Goal: Transaction & Acquisition: Purchase product/service

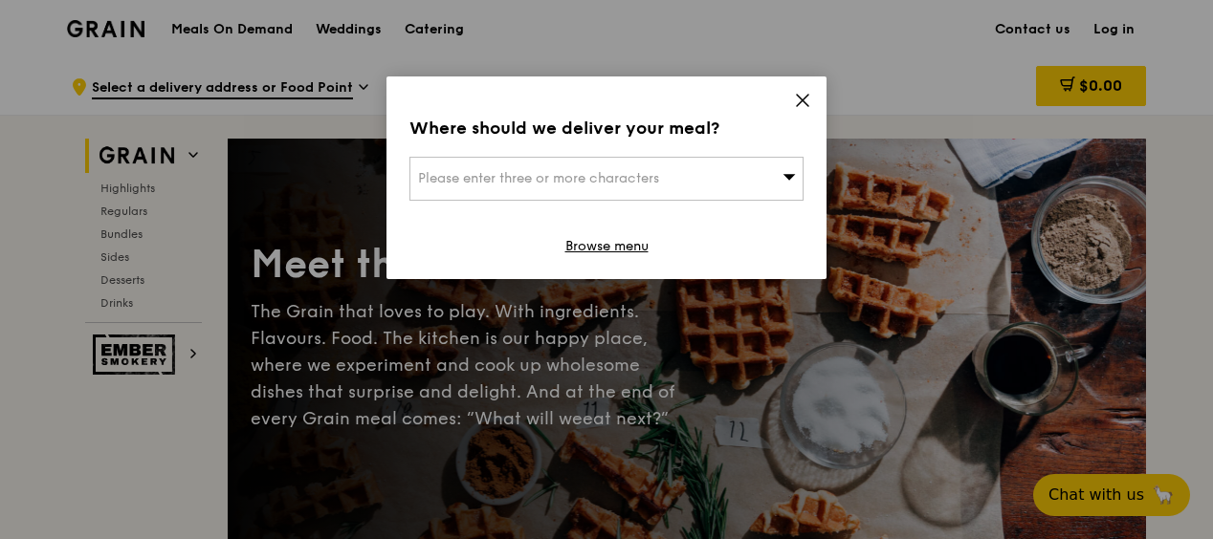
click at [814, 97] on div "Where should we deliver your meal? Please enter three or more characters Browse…" at bounding box center [606, 178] width 440 height 203
click at [809, 105] on icon at bounding box center [802, 100] width 17 height 17
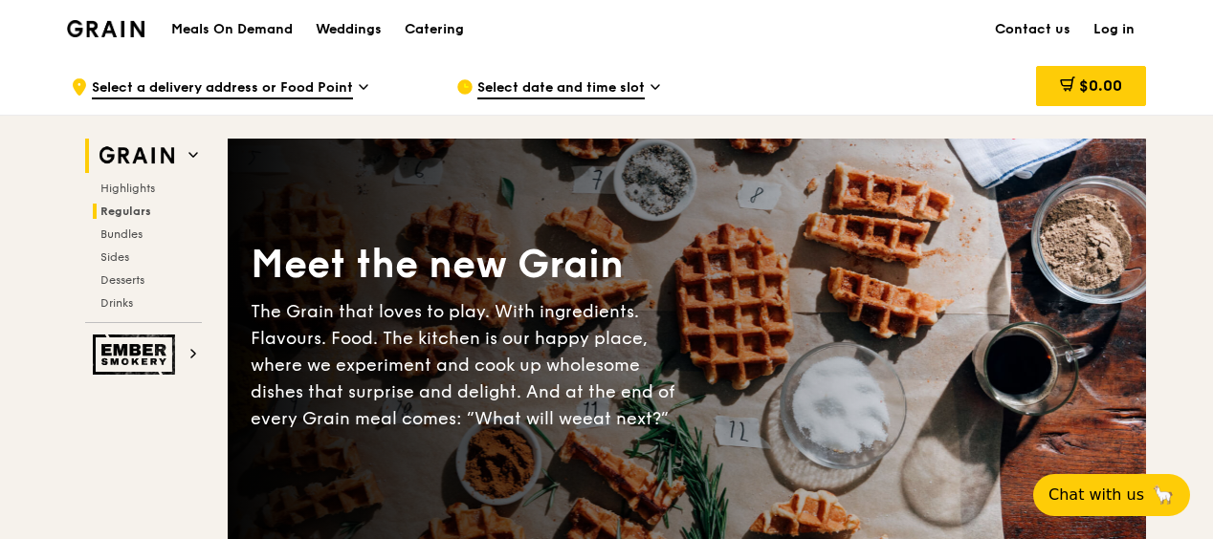
click at [131, 208] on span "Regulars" at bounding box center [125, 211] width 51 height 13
click at [647, 92] on div "Select date and time slot" at bounding box center [633, 86] width 355 height 57
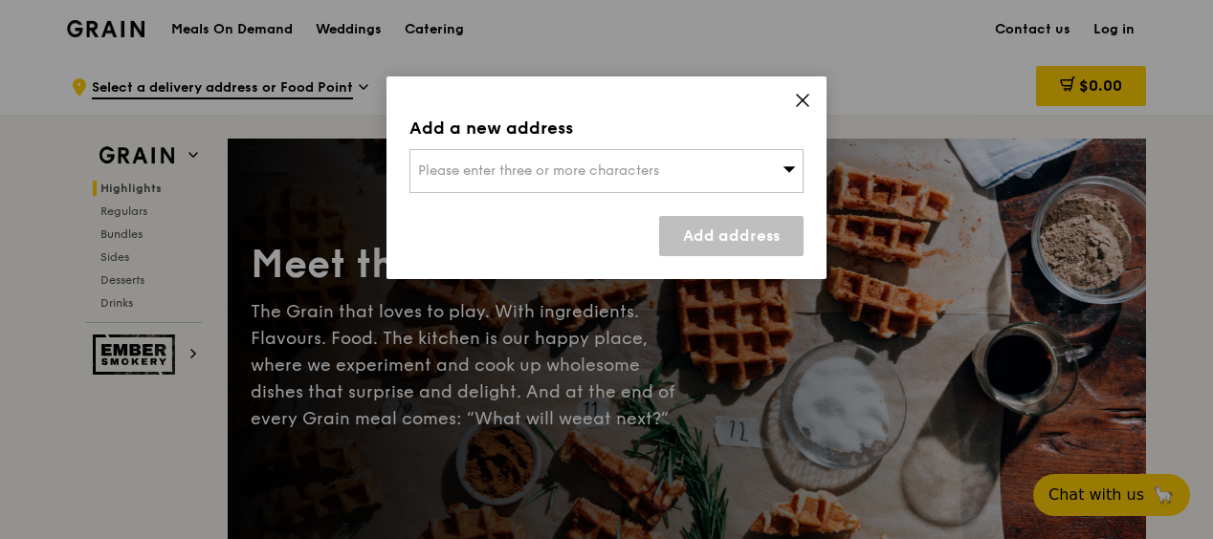
click at [632, 176] on span "Please enter three or more characters" at bounding box center [538, 171] width 241 height 16
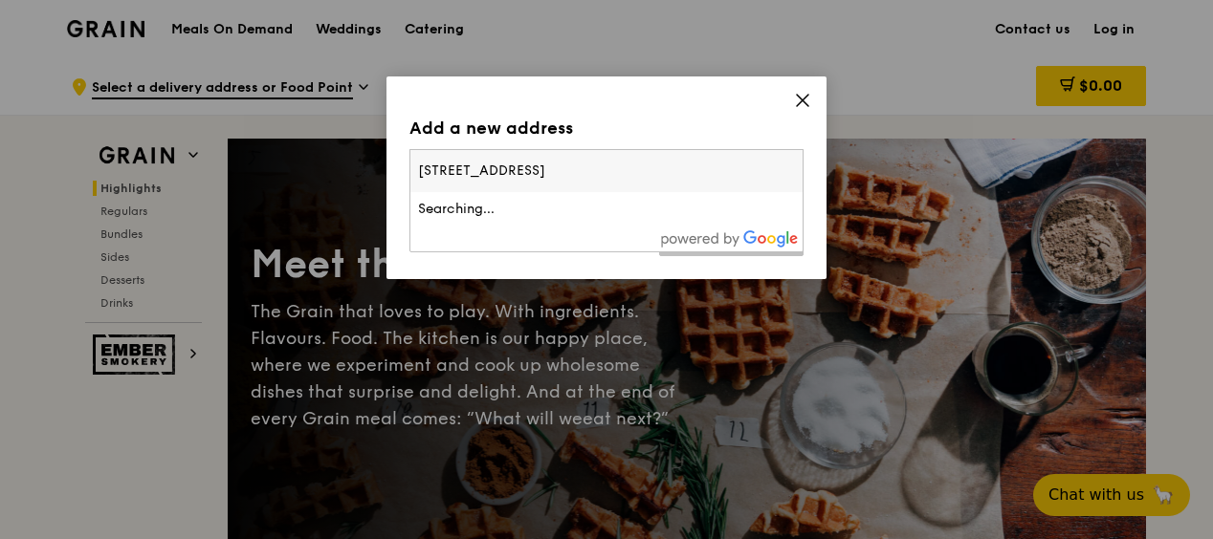
type input "[STREET_ADDRESS]"
click at [465, 228] on div at bounding box center [606, 239] width 392 height 25
click at [811, 99] on div "Add a new address Please enter three or more characters [STREET_ADDRESS] Search…" at bounding box center [606, 178] width 440 height 203
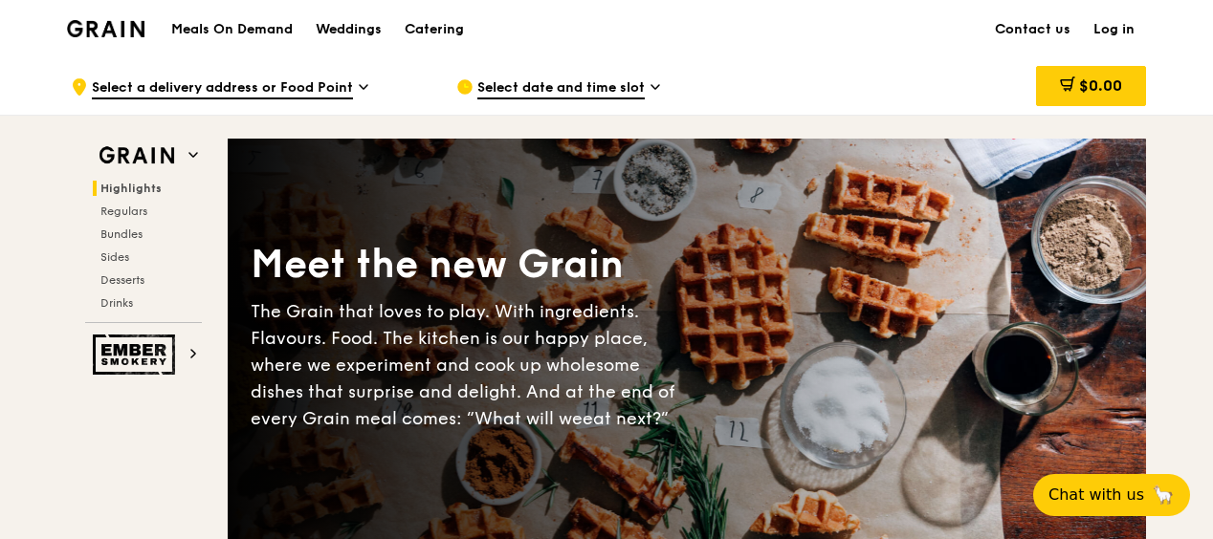
click at [601, 95] on span "Select date and time slot" at bounding box center [560, 88] width 167 height 21
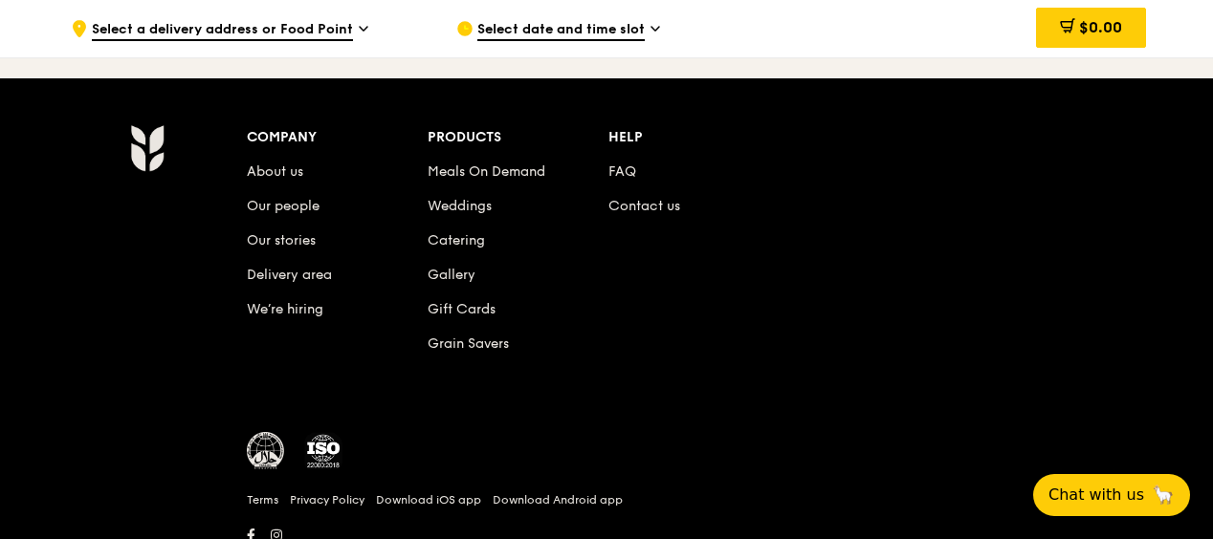
scroll to position [8166, 0]
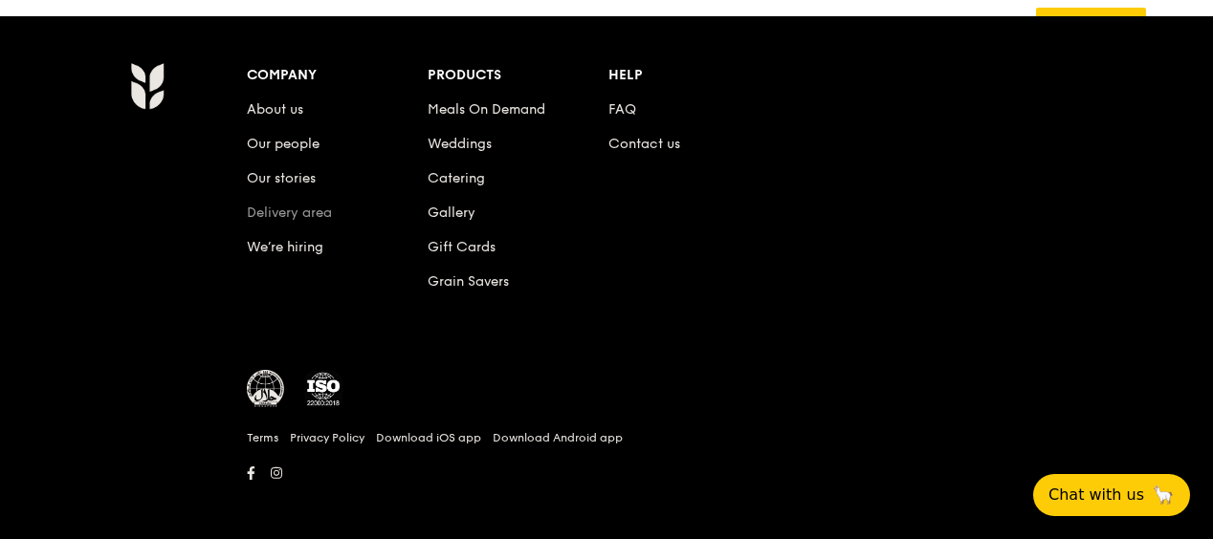
click at [313, 209] on link "Delivery area" at bounding box center [289, 213] width 85 height 16
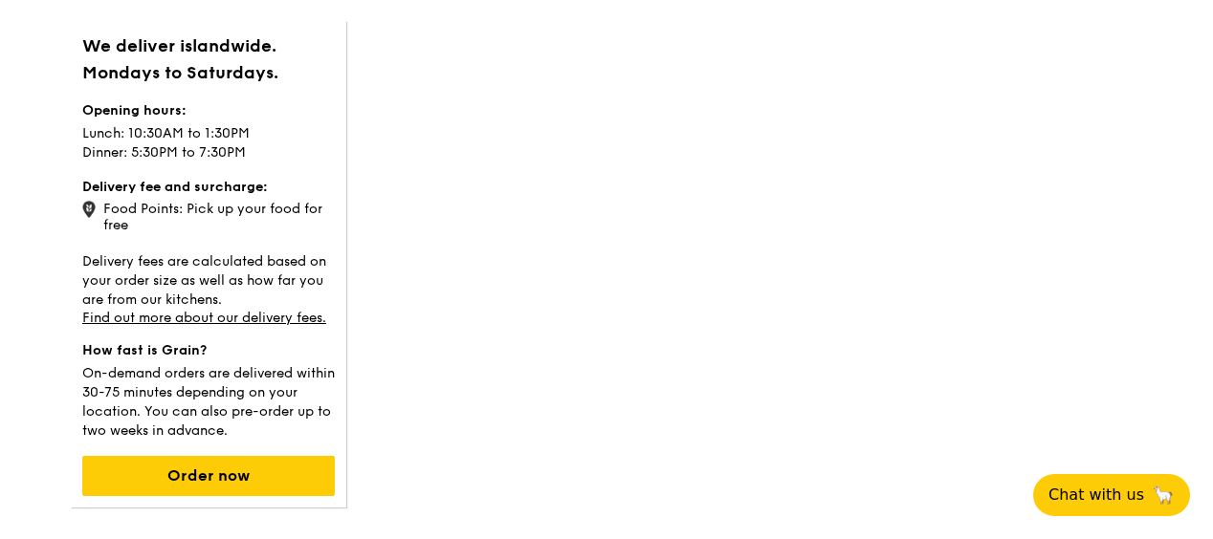
scroll to position [96, 0]
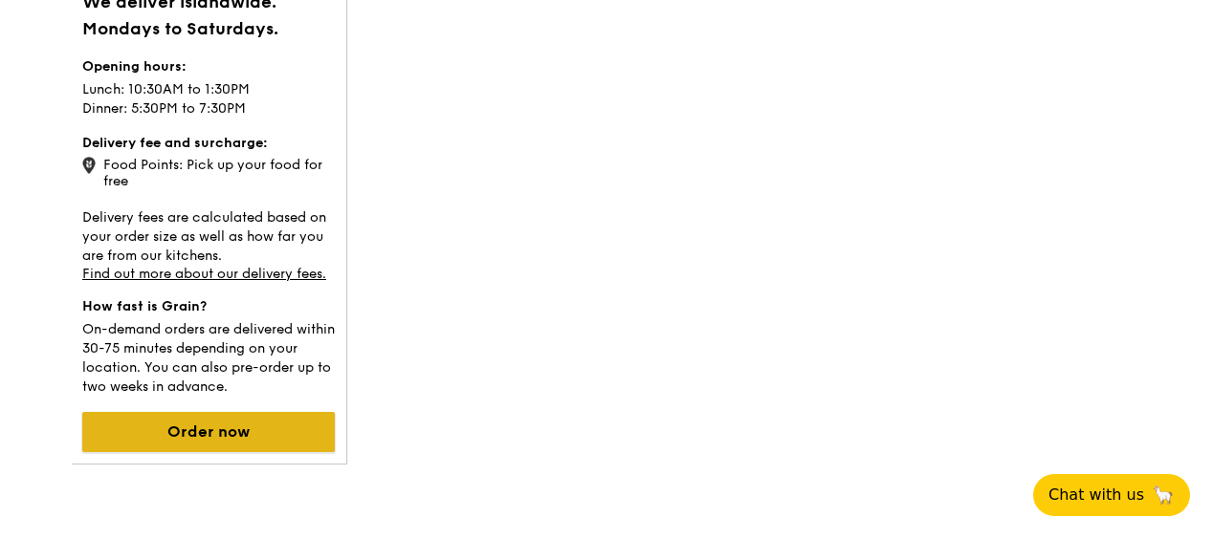
click at [235, 435] on button "Order now" at bounding box center [208, 432] width 253 height 40
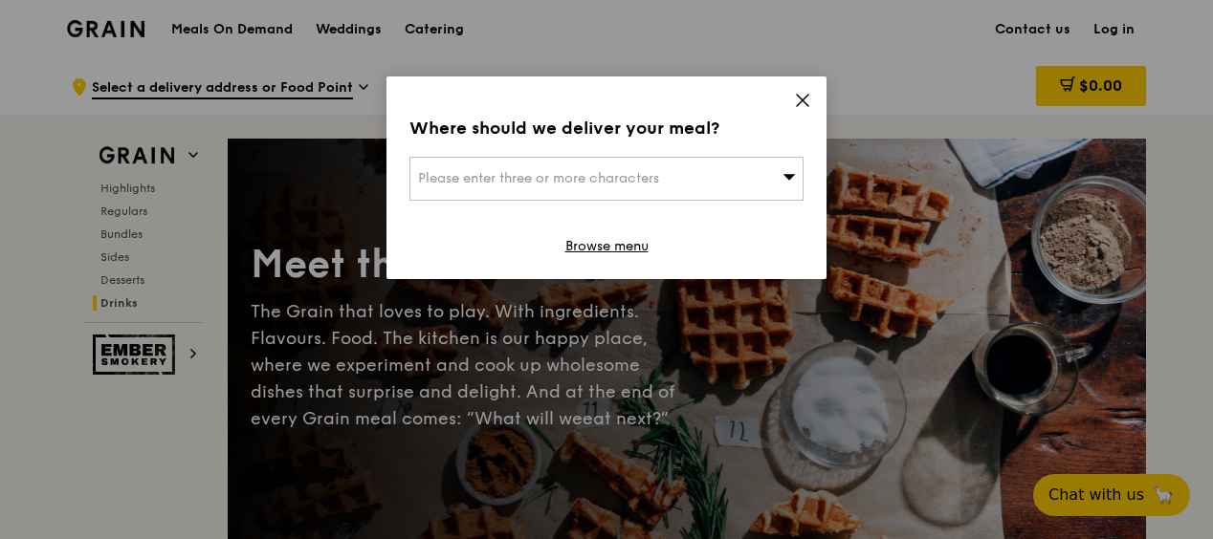
click at [799, 98] on icon at bounding box center [802, 100] width 17 height 17
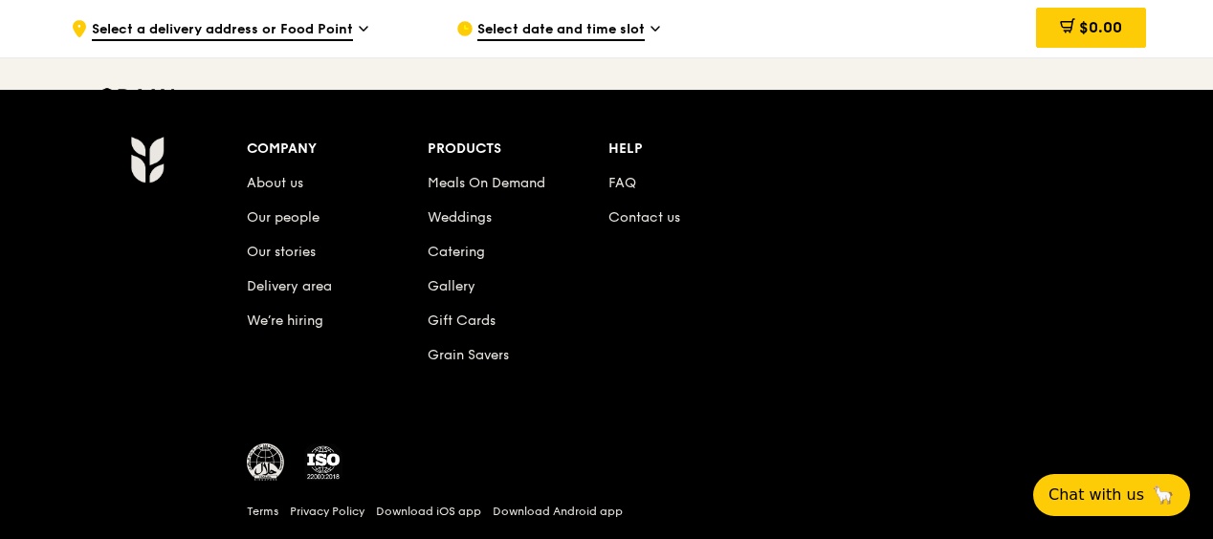
scroll to position [8166, 0]
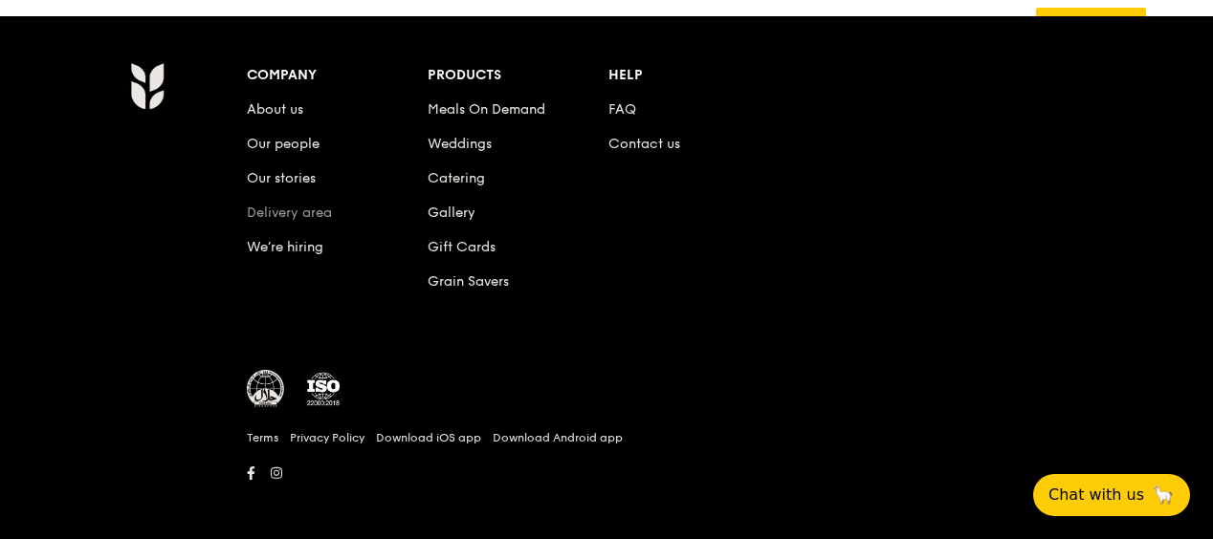
click at [297, 205] on link "Delivery area" at bounding box center [289, 213] width 85 height 16
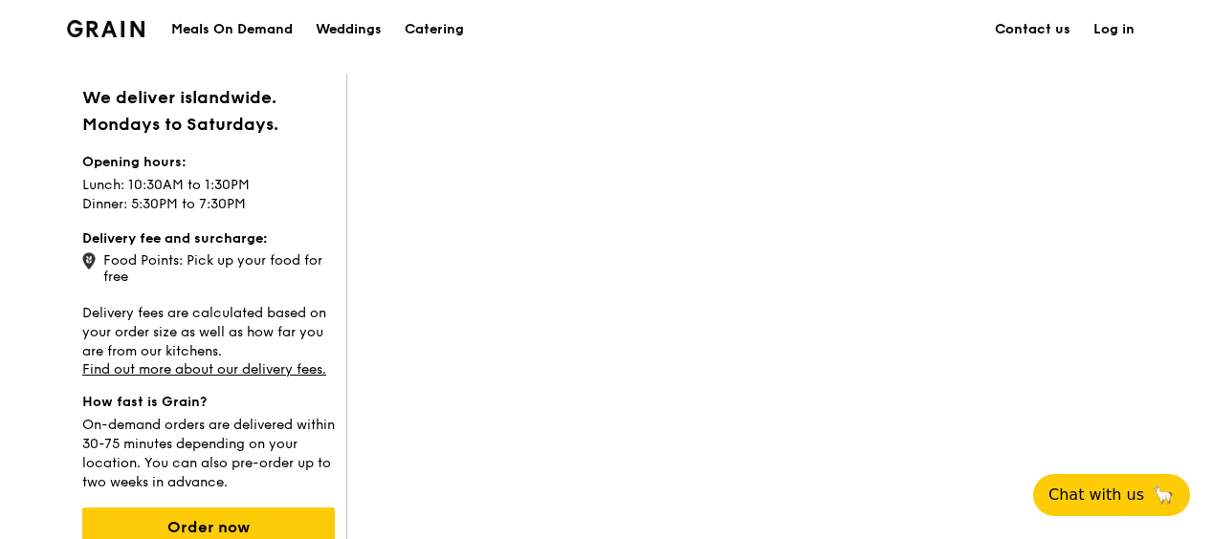
click at [1044, 32] on link "Contact us" at bounding box center [1032, 29] width 99 height 57
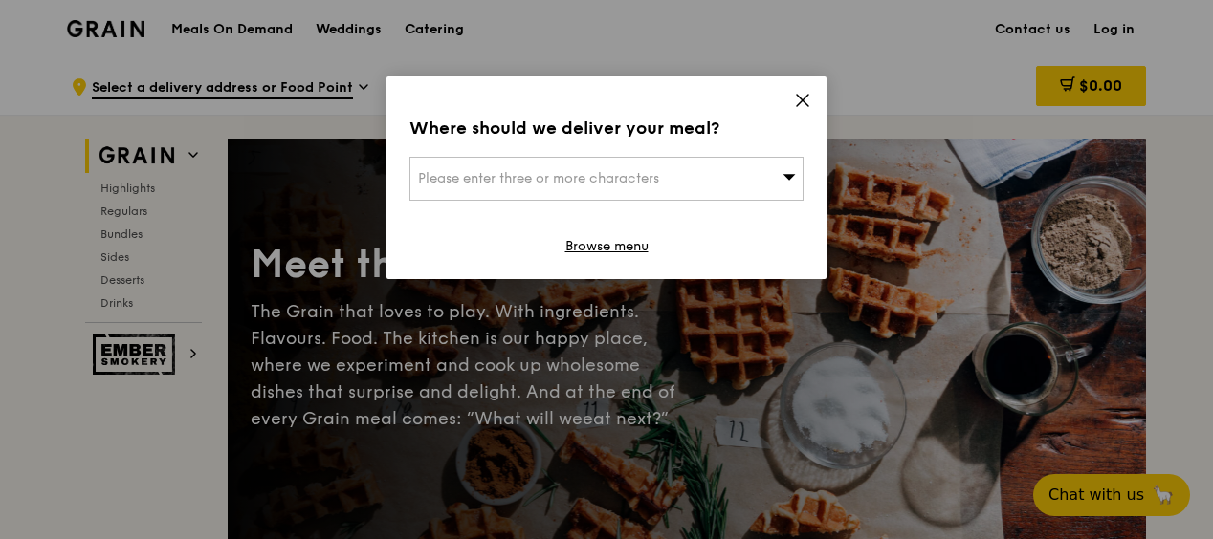
click at [803, 111] on span at bounding box center [802, 103] width 17 height 21
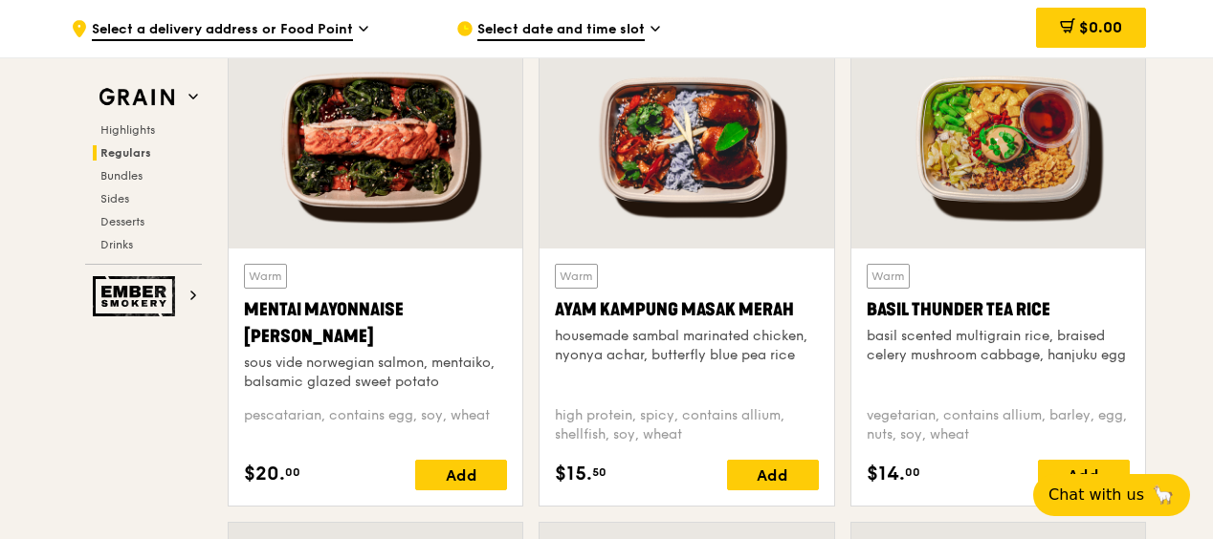
scroll to position [1722, 0]
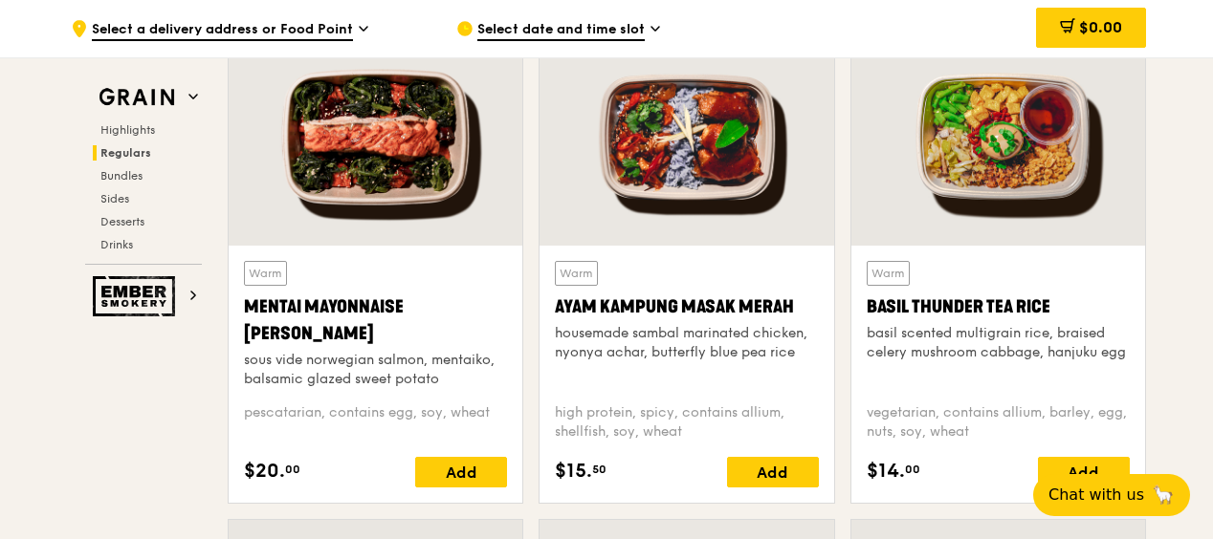
drag, startPoint x: 310, startPoint y: 337, endPoint x: 237, endPoint y: 303, distance: 80.0
click at [237, 303] on div "Warm Mentai Mayonnaise Aburi Salmon sous vide norwegian salmon, mentaiko, balsa…" at bounding box center [376, 374] width 294 height 257
drag, startPoint x: 237, startPoint y: 303, endPoint x: 269, endPoint y: 310, distance: 32.3
copy div "Mentai Mayonnaise [PERSON_NAME]"
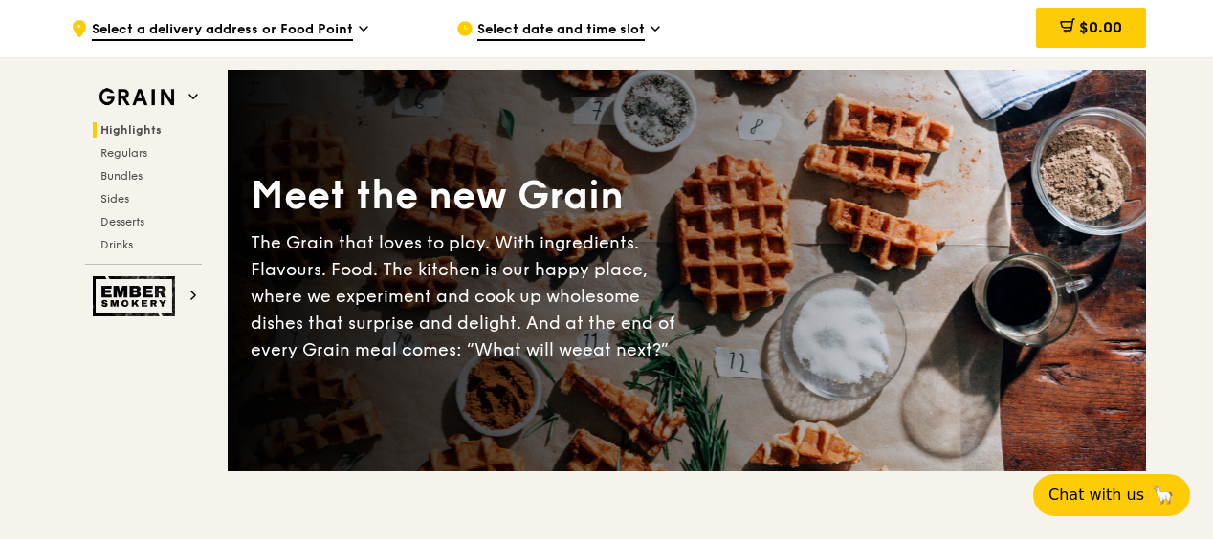
scroll to position [96, 0]
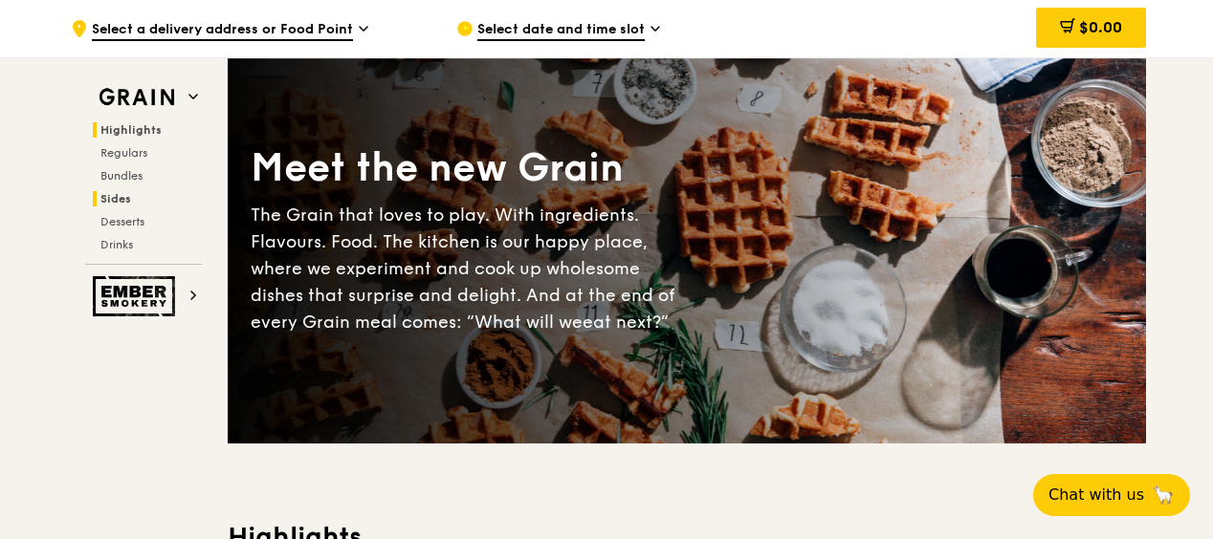
click at [121, 197] on span "Sides" at bounding box center [115, 198] width 31 height 13
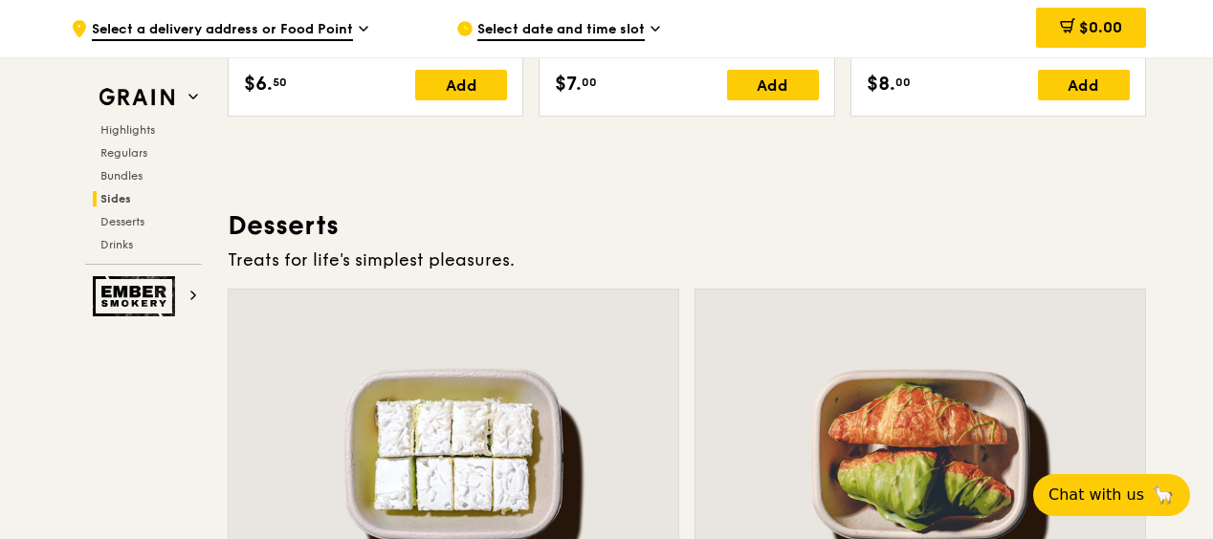
scroll to position [5288, 0]
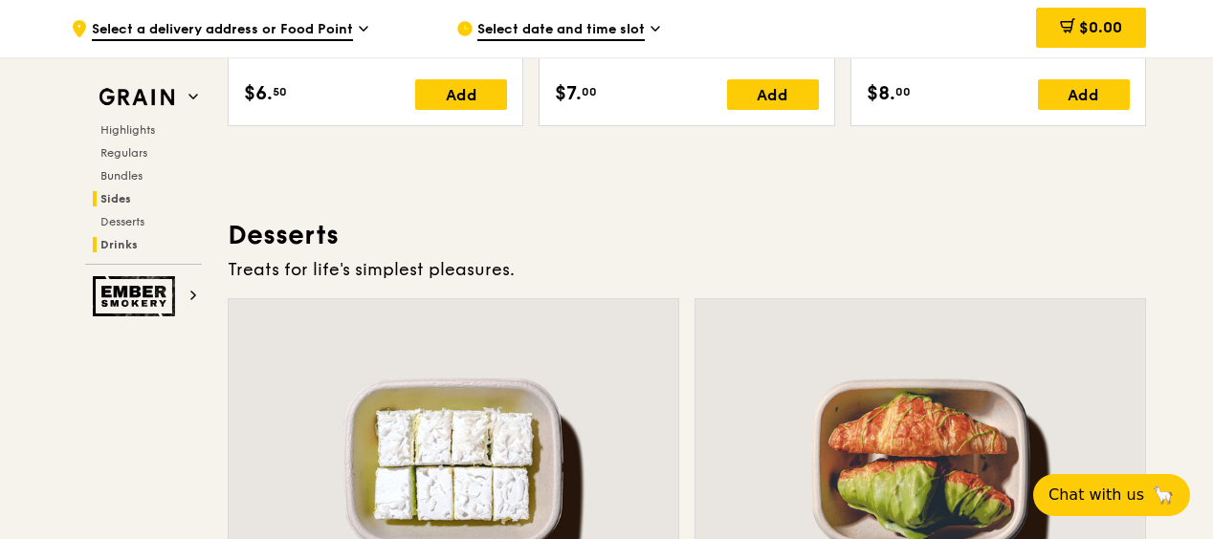
click at [119, 242] on span "Drinks" at bounding box center [118, 244] width 37 height 13
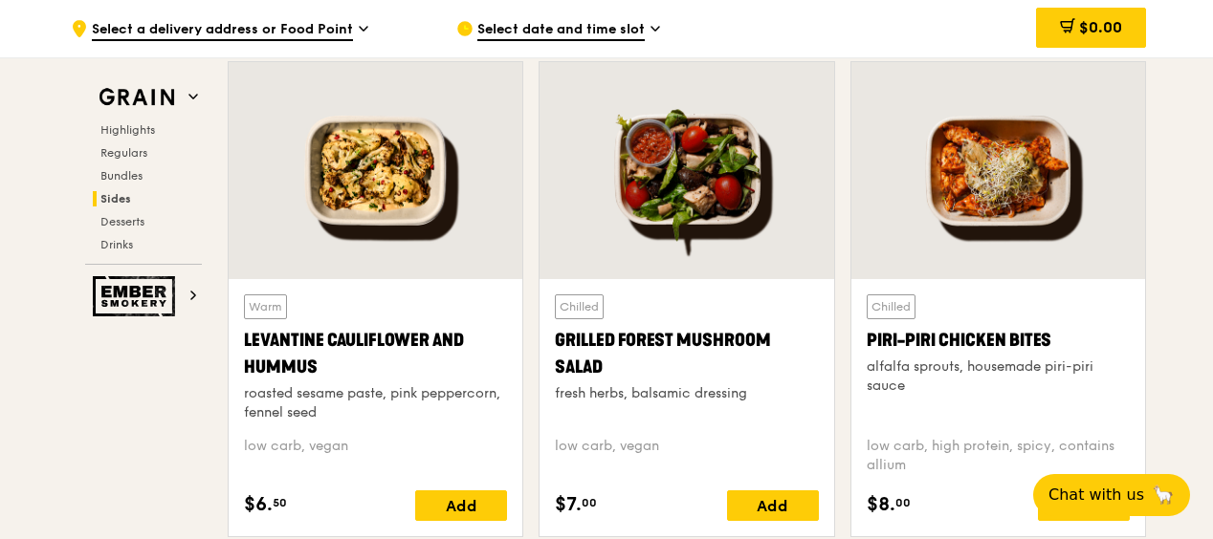
scroll to position [5055, 0]
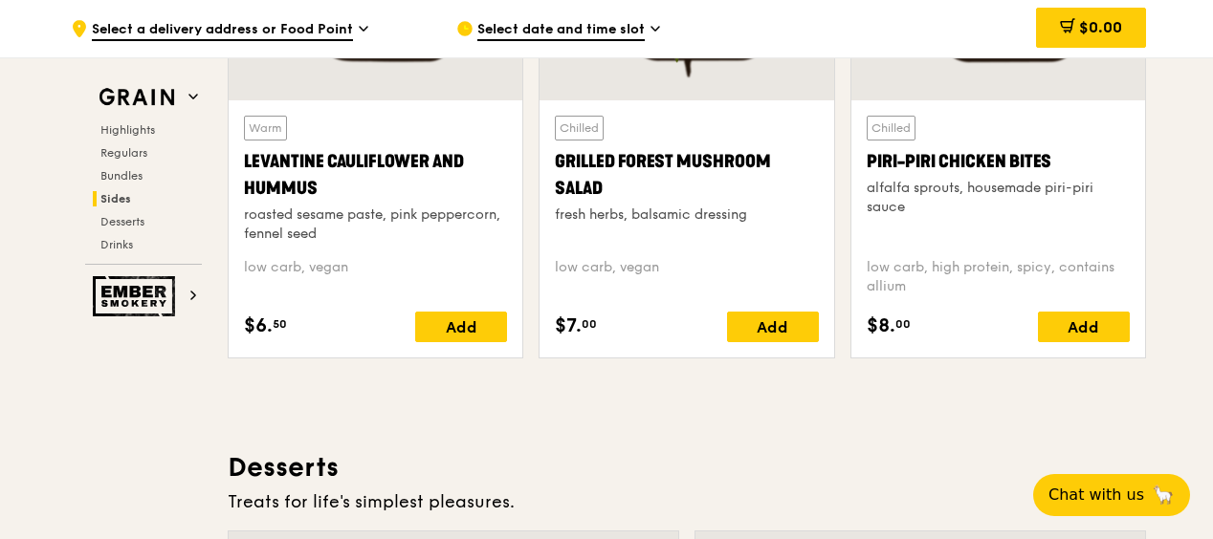
drag, startPoint x: 318, startPoint y: 187, endPoint x: 244, endPoint y: 156, distance: 79.8
click at [241, 154] on div "Warm Levantine Cauliflower and Hummus roasted sesame paste, pink peppercorn, fe…" at bounding box center [376, 228] width 294 height 257
drag, startPoint x: 244, startPoint y: 156, endPoint x: 280, endPoint y: 178, distance: 42.5
copy div "Levantine Cauliflower and Hummus"
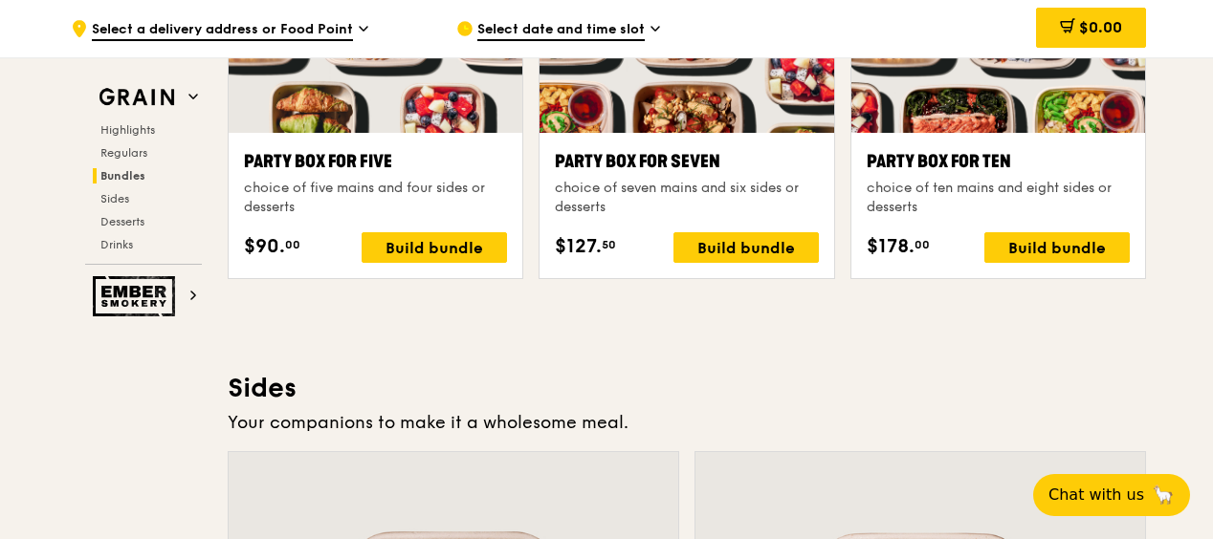
scroll to position [3716, 0]
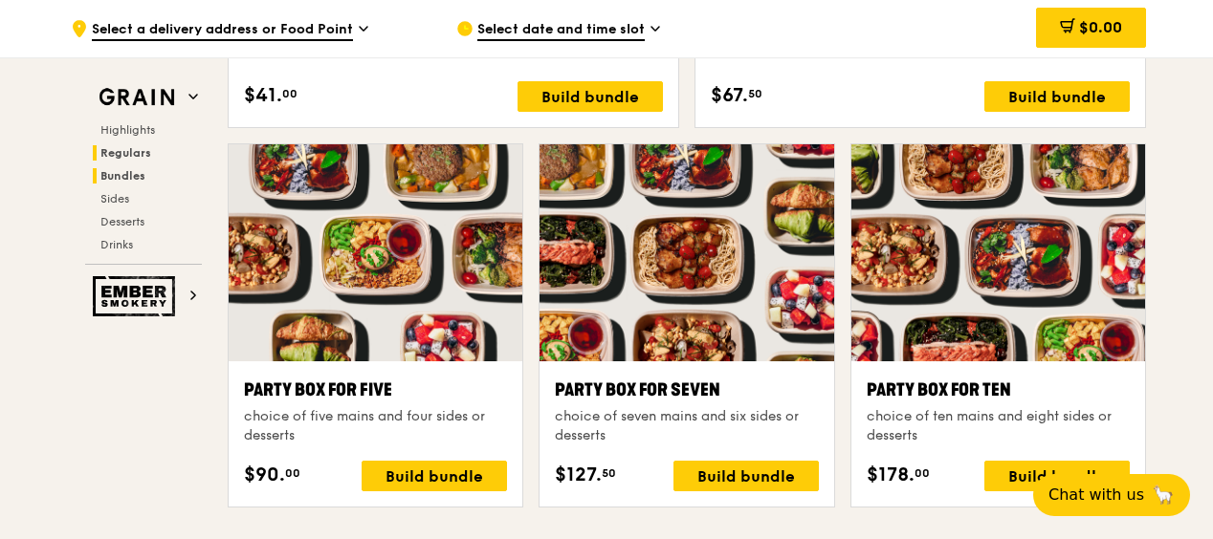
click at [134, 150] on span "Regulars" at bounding box center [125, 152] width 51 height 13
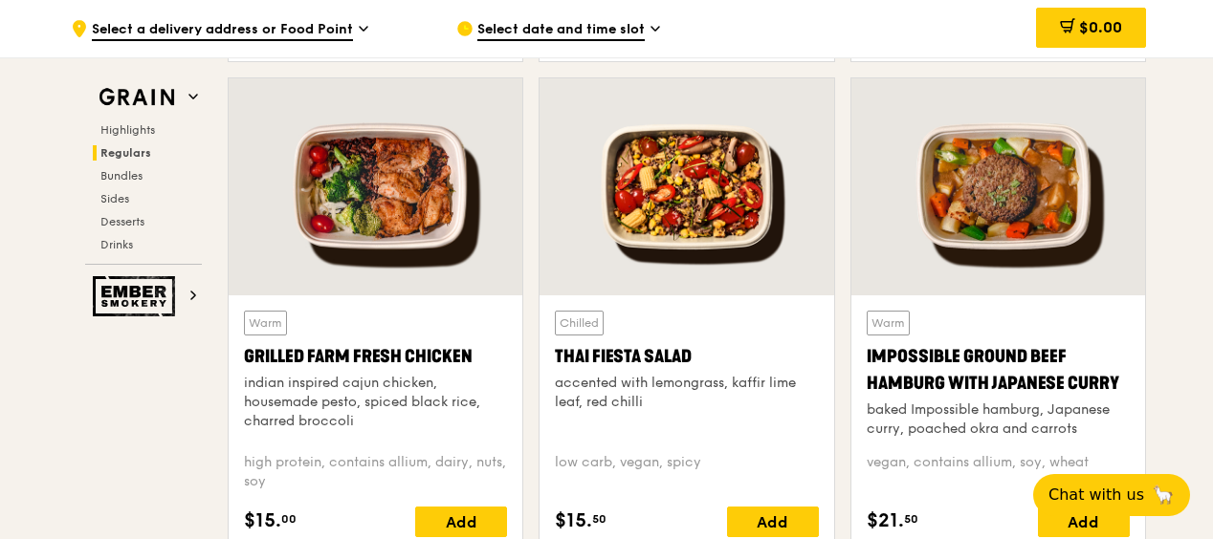
scroll to position [2193, 0]
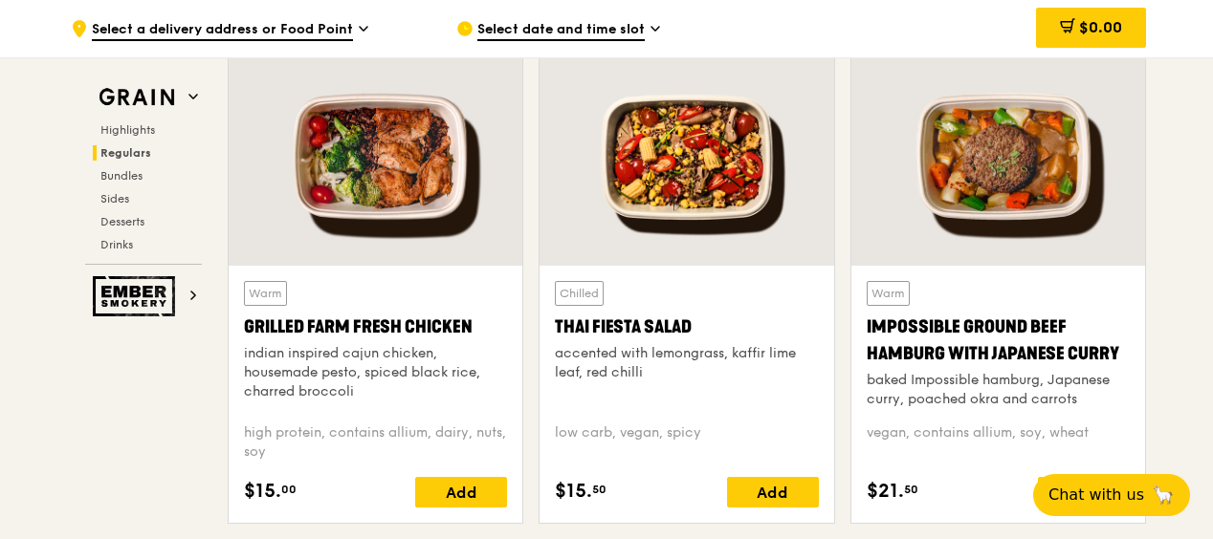
drag, startPoint x: 474, startPoint y: 326, endPoint x: 249, endPoint y: 333, distance: 225.8
click at [249, 333] on div "Grilled Farm Fresh Chicken" at bounding box center [375, 327] width 263 height 27
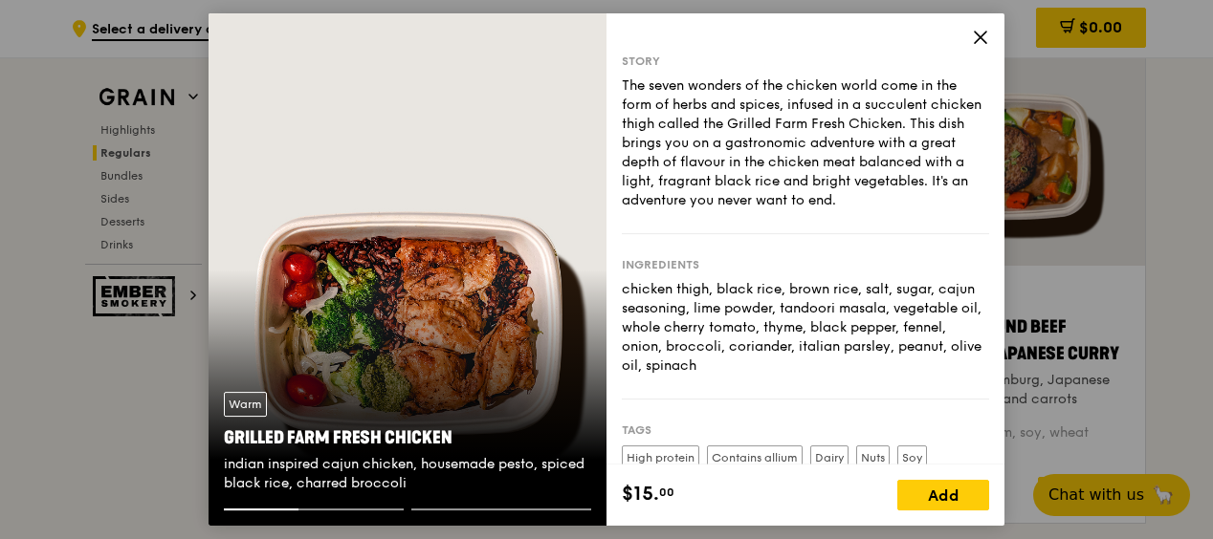
click at [981, 36] on icon at bounding box center [980, 37] width 17 height 17
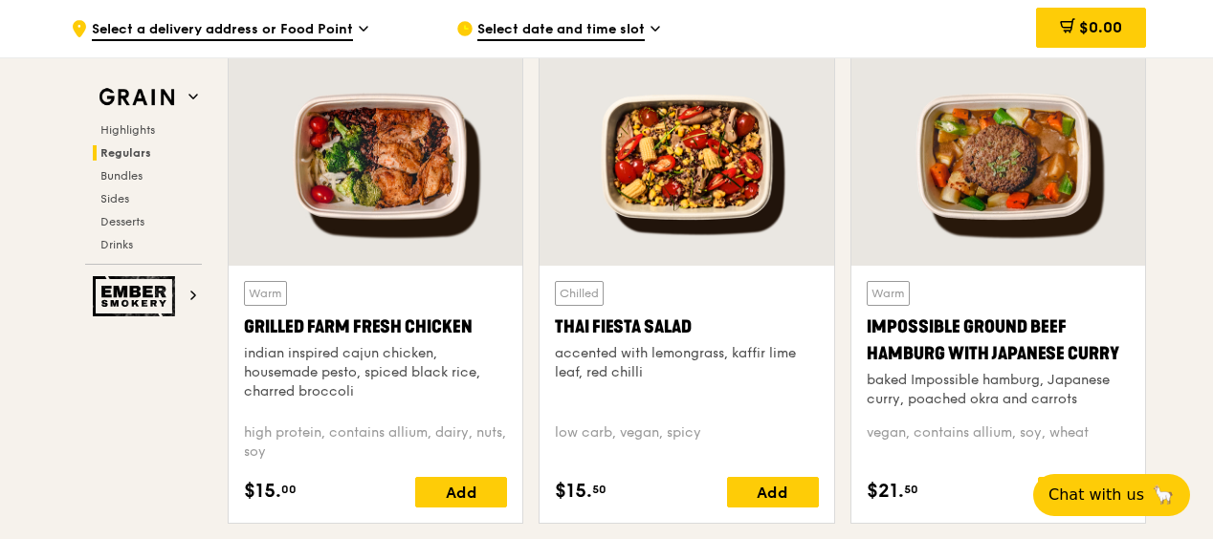
drag, startPoint x: 490, startPoint y: 327, endPoint x: 245, endPoint y: 319, distance: 245.0
click at [245, 319] on div "Grilled Farm Fresh Chicken" at bounding box center [375, 327] width 263 height 27
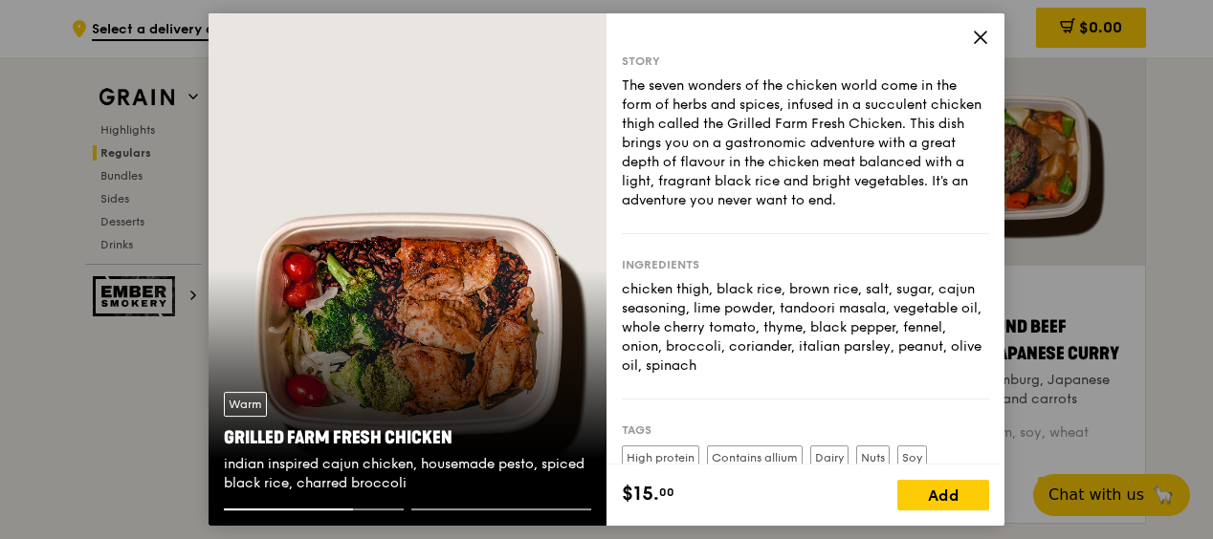
drag, startPoint x: 455, startPoint y: 440, endPoint x: 218, endPoint y: 440, distance: 237.2
click at [218, 440] on div "Warm Grilled Farm Fresh Chicken indian inspired cajun chicken, housemade pesto,…" at bounding box center [408, 443] width 398 height 132
drag, startPoint x: 218, startPoint y: 440, endPoint x: 257, endPoint y: 440, distance: 39.2
copy div "Grilled Farm Fresh Chicken"
drag, startPoint x: 979, startPoint y: 37, endPoint x: 997, endPoint y: 32, distance: 19.1
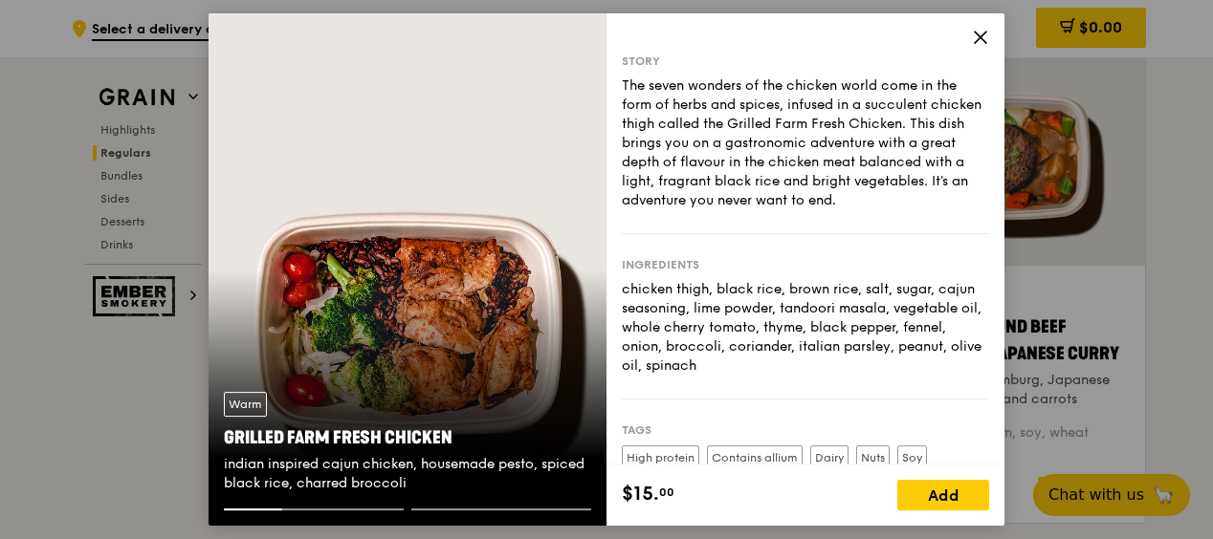
click at [997, 32] on div "Story The seven wonders of the chicken world come in the form of herbs and spic…" at bounding box center [805, 269] width 398 height 513
